Goal: Information Seeking & Learning: Learn about a topic

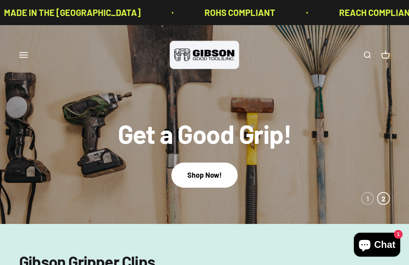
click at [367, 58] on link "Open search" at bounding box center [366, 55] width 9 height 9
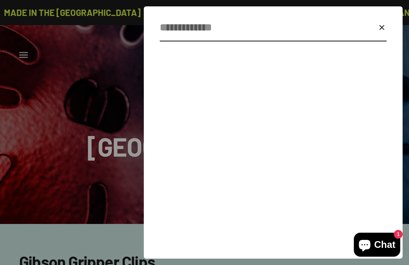
click at [243, 31] on input "Search" at bounding box center [254, 27] width 188 height 17
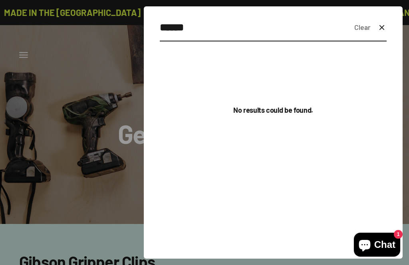
type input "******"
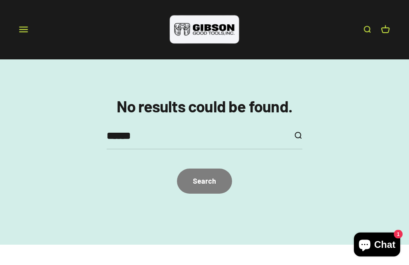
click at [211, 186] on div "Search" at bounding box center [204, 182] width 23 height 12
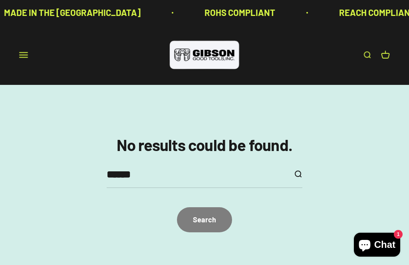
click at [389, 59] on link "Open cart 0" at bounding box center [385, 55] width 9 height 9
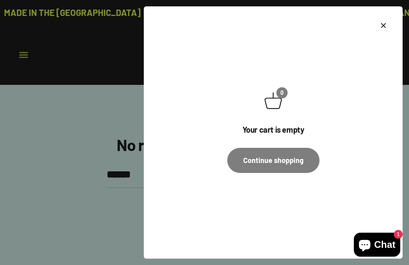
click at [388, 28] on icon "Close" at bounding box center [383, 26] width 10 height 10
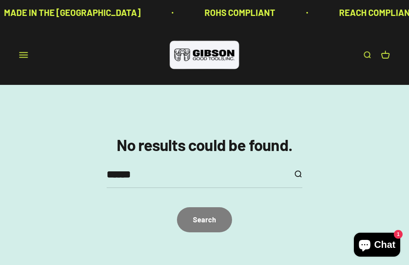
click at [26, 59] on button "Open navigation menu" at bounding box center [23, 55] width 9 height 9
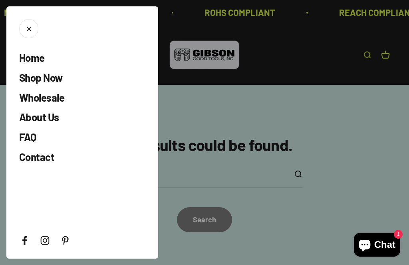
click at [21, 118] on span "About Us" at bounding box center [39, 117] width 40 height 12
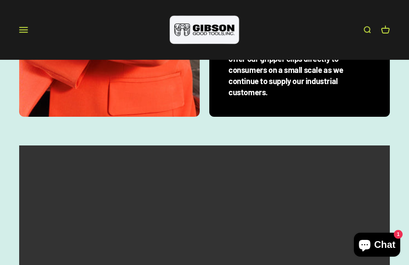
scroll to position [560, 0]
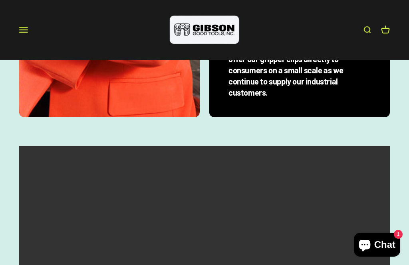
click at [92, 193] on video at bounding box center [204, 238] width 370 height 185
click at [374, 146] on video at bounding box center [204, 238] width 370 height 185
click at [375, 146] on video at bounding box center [204, 238] width 370 height 185
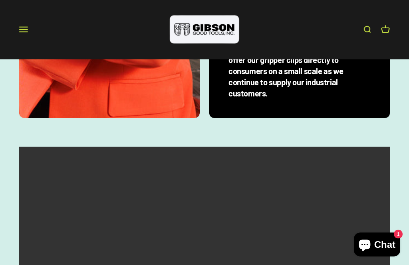
scroll to position [560, 0]
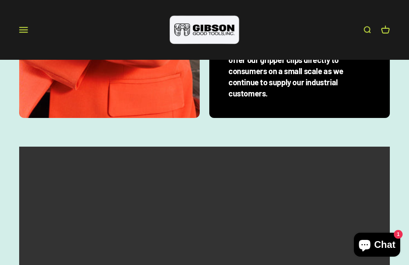
click at [390, 147] on div at bounding box center [204, 254] width 409 height 214
click at [371, 155] on video at bounding box center [204, 239] width 370 height 185
